Goal: Information Seeking & Learning: Compare options

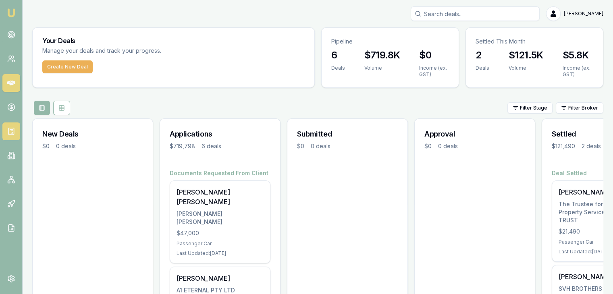
click at [13, 128] on rect at bounding box center [10, 131] width 5 height 7
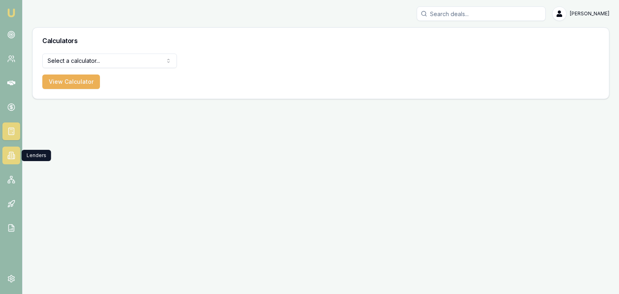
click at [7, 160] on link at bounding box center [11, 156] width 18 height 18
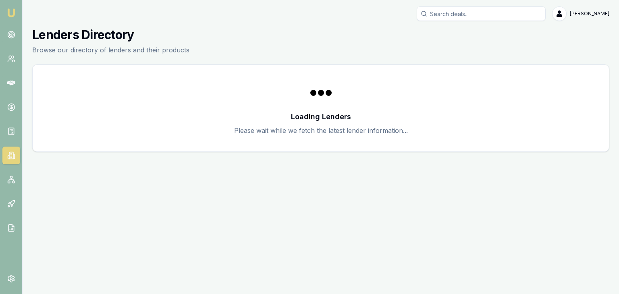
click at [8, 159] on icon at bounding box center [8, 157] width 1 height 3
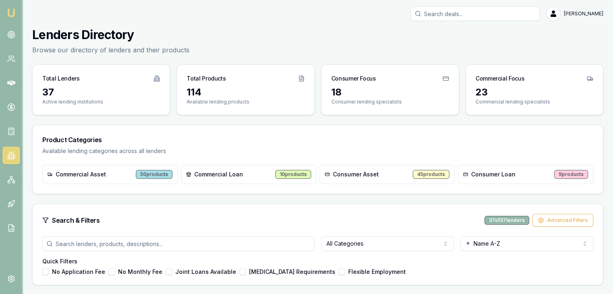
click at [187, 242] on input "search" at bounding box center [178, 244] width 273 height 15
click at [340, 258] on h4 "Quick Filters" at bounding box center [317, 262] width 551 height 8
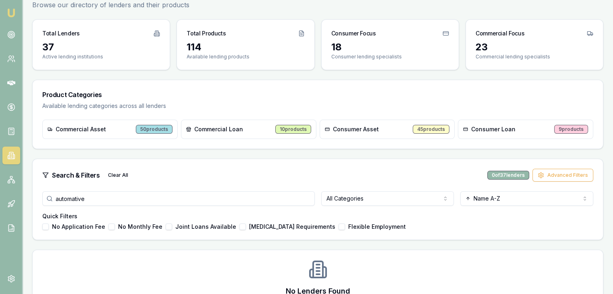
scroll to position [98, 0]
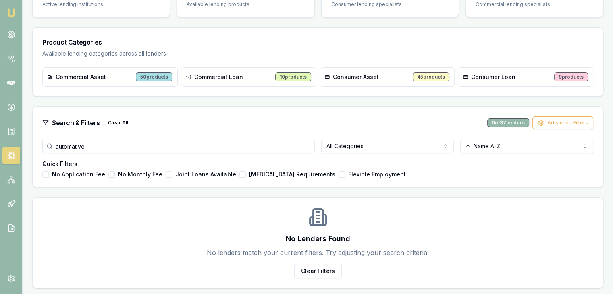
click at [344, 76] on span "Consumer Asset" at bounding box center [356, 77] width 46 height 8
click at [428, 77] on div "45 products" at bounding box center [431, 77] width 37 height 9
click at [428, 75] on div "45 products" at bounding box center [431, 77] width 37 height 9
click at [167, 144] on input "automative" at bounding box center [178, 146] width 273 height 15
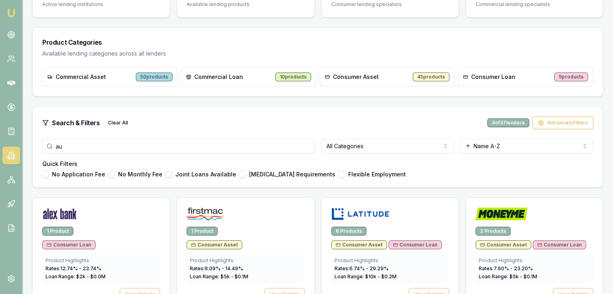
type input "a"
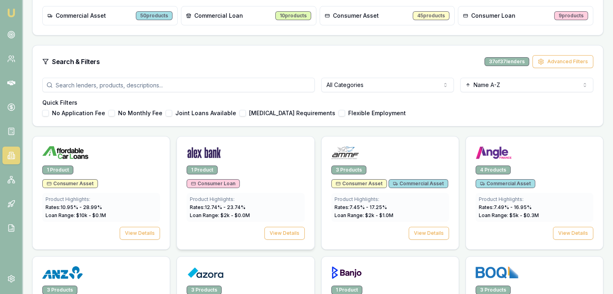
scroll to position [0, 0]
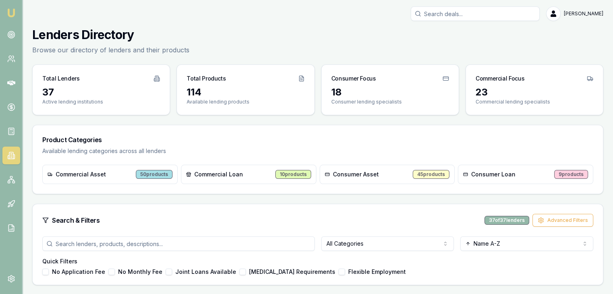
click at [148, 175] on div "50 products" at bounding box center [154, 174] width 37 height 9
click at [153, 175] on div "50 products" at bounding box center [154, 174] width 37 height 9
click at [429, 173] on div "45 products" at bounding box center [431, 174] width 37 height 9
click at [565, 177] on div "9 products" at bounding box center [571, 174] width 34 height 9
click at [566, 175] on div "9 products" at bounding box center [571, 174] width 34 height 9
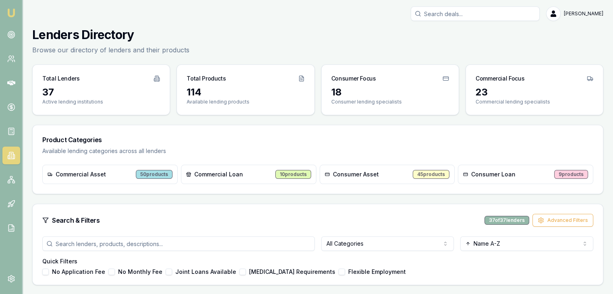
drag, startPoint x: 92, startPoint y: 174, endPoint x: 115, endPoint y: 177, distance: 23.3
click at [94, 176] on span "Commercial Asset" at bounding box center [81, 175] width 50 height 8
click at [157, 174] on div "50 products" at bounding box center [154, 174] width 37 height 9
click at [88, 175] on span "Commercial Asset" at bounding box center [81, 175] width 50 height 8
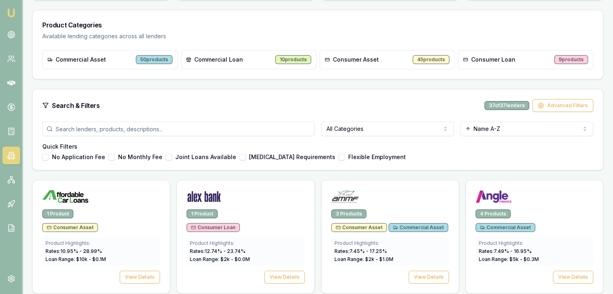
scroll to position [121, 0]
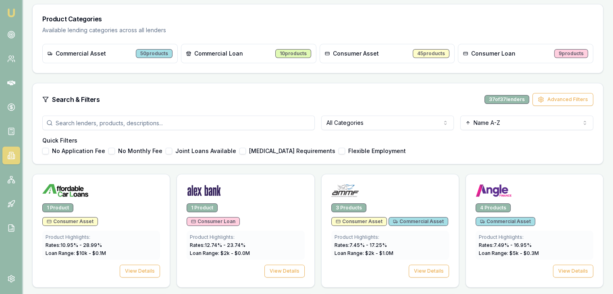
click at [152, 54] on div "50 products" at bounding box center [154, 53] width 37 height 9
click at [507, 100] on div "37 of 37 lenders" at bounding box center [507, 99] width 45 height 9
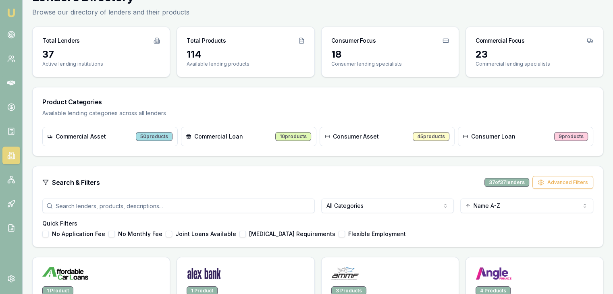
scroll to position [0, 0]
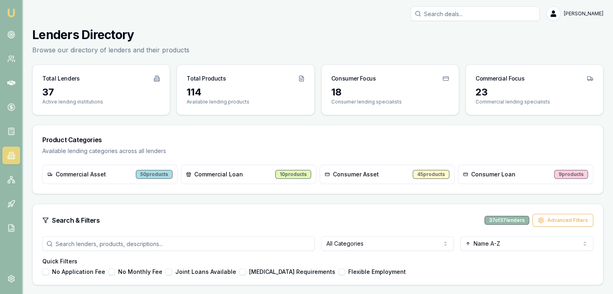
click at [235, 171] on span "Commercial Loan" at bounding box center [218, 175] width 49 height 8
click at [306, 176] on div "10 products" at bounding box center [293, 174] width 36 height 9
click at [229, 173] on span "Commercial Loan" at bounding box center [218, 175] width 49 height 8
click at [292, 175] on div "10 products" at bounding box center [293, 174] width 36 height 9
click at [298, 174] on div "10 products" at bounding box center [293, 174] width 36 height 9
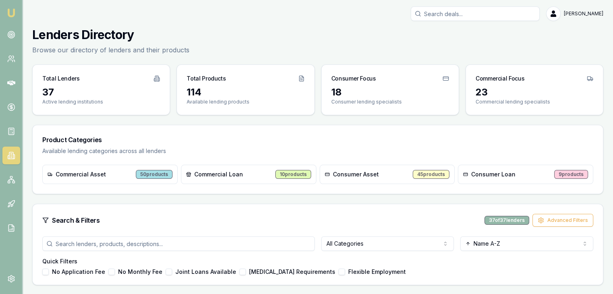
click at [156, 172] on div "50 products" at bounding box center [154, 174] width 37 height 9
